Goal: Transaction & Acquisition: Purchase product/service

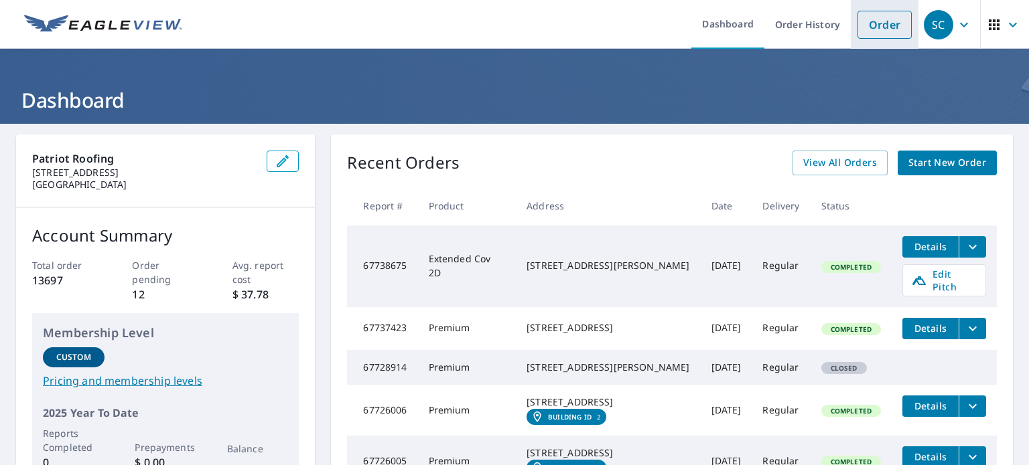
click at [878, 24] on link "Order" at bounding box center [884, 25] width 54 height 28
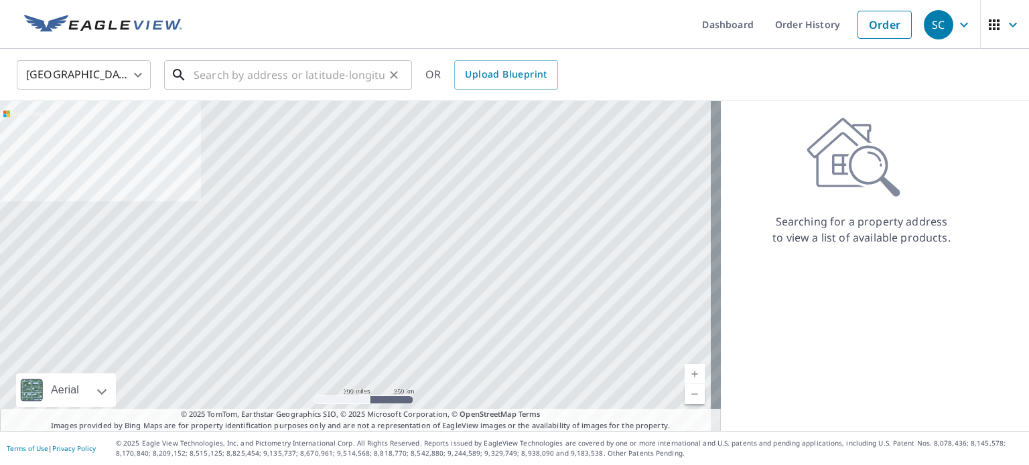
click at [204, 76] on input "text" at bounding box center [289, 74] width 191 height 37
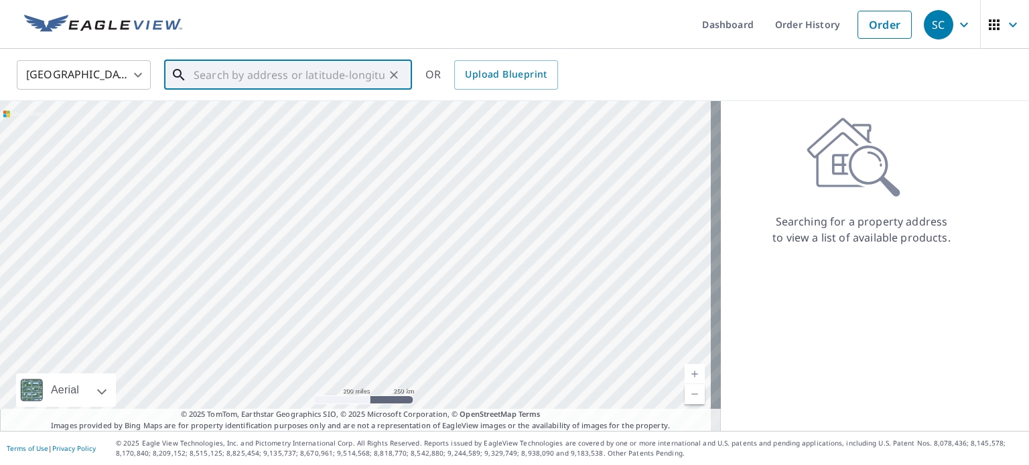
paste input "[STREET_ADDRESS][PERSON_NAME]"
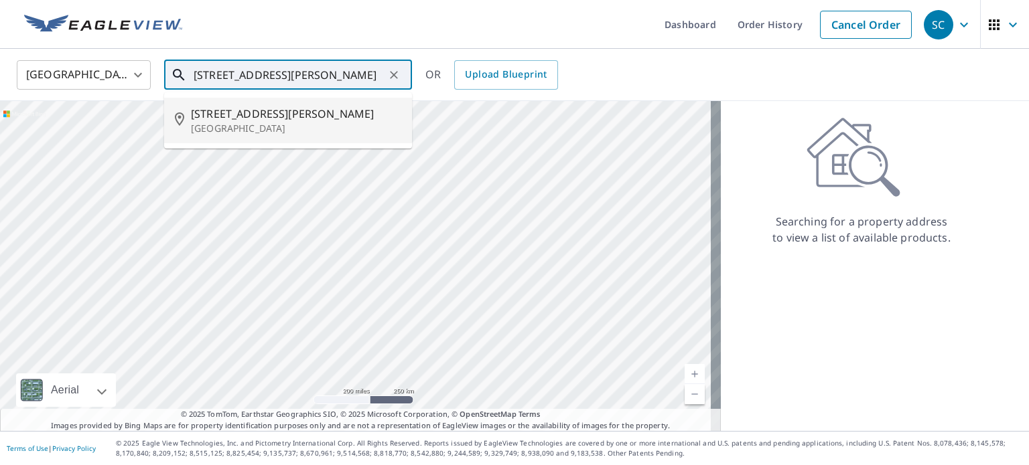
click at [270, 122] on p "[GEOGRAPHIC_DATA]" at bounding box center [296, 128] width 210 height 13
type input "[STREET_ADDRESS][PERSON_NAME]"
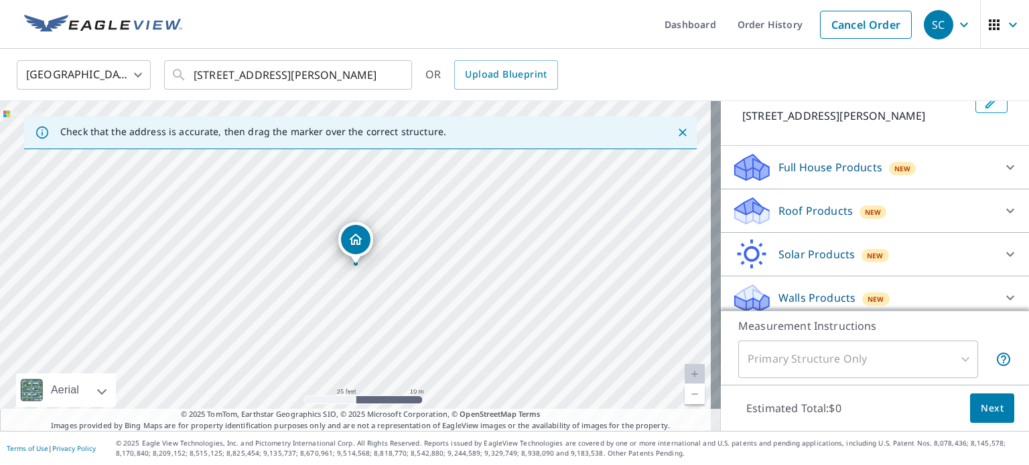
scroll to position [118, 0]
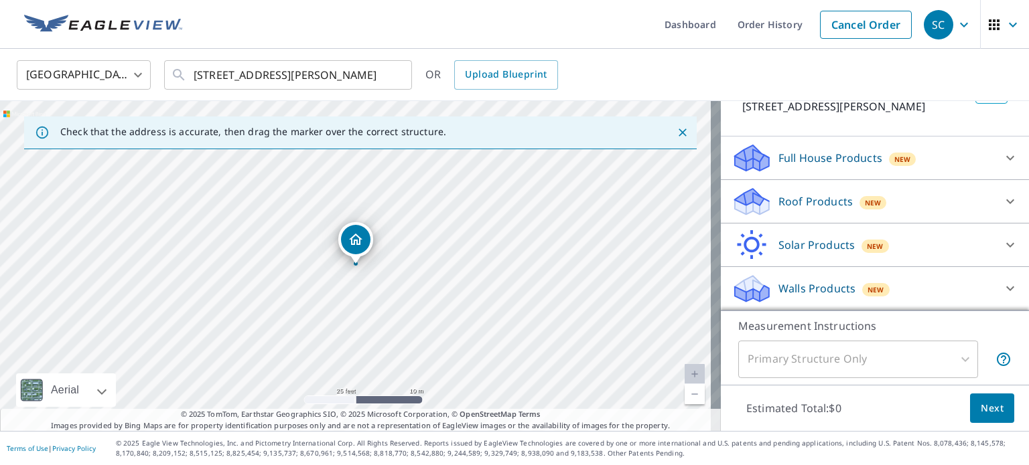
click at [798, 198] on p "Roof Products" at bounding box center [815, 202] width 74 height 16
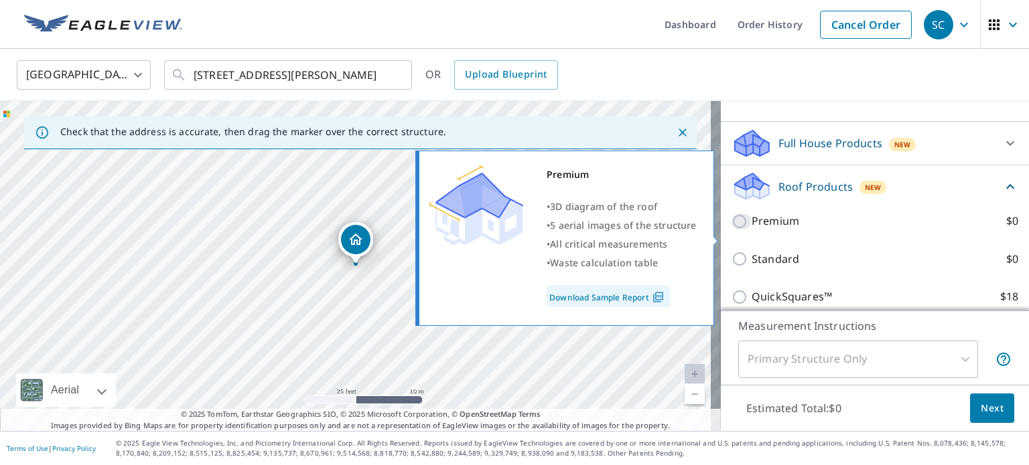
click at [731, 230] on input "Premium $0" at bounding box center [741, 222] width 20 height 16
checkbox input "true"
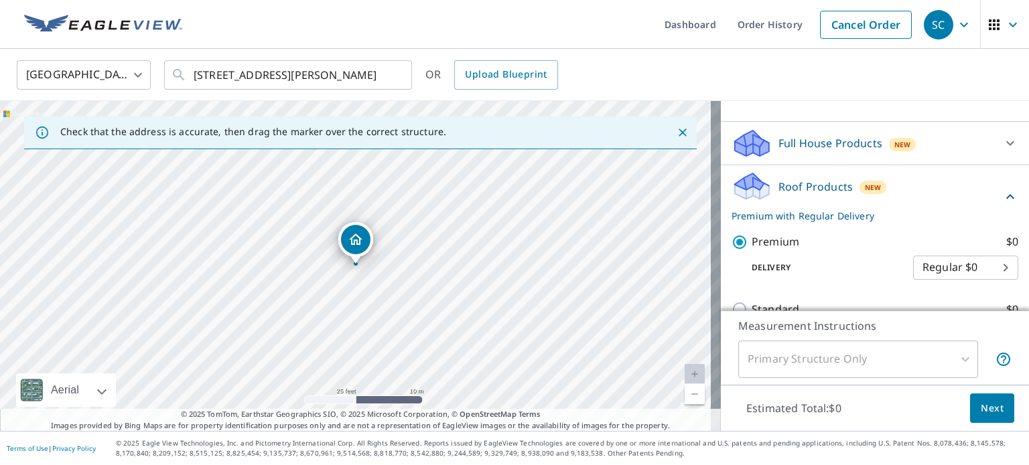
scroll to position [275, 0]
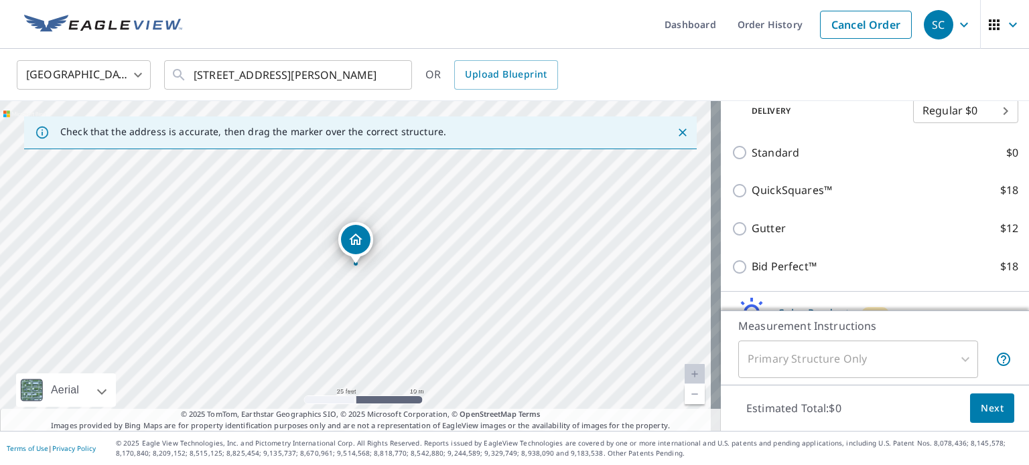
click at [983, 412] on span "Next" at bounding box center [991, 408] width 23 height 17
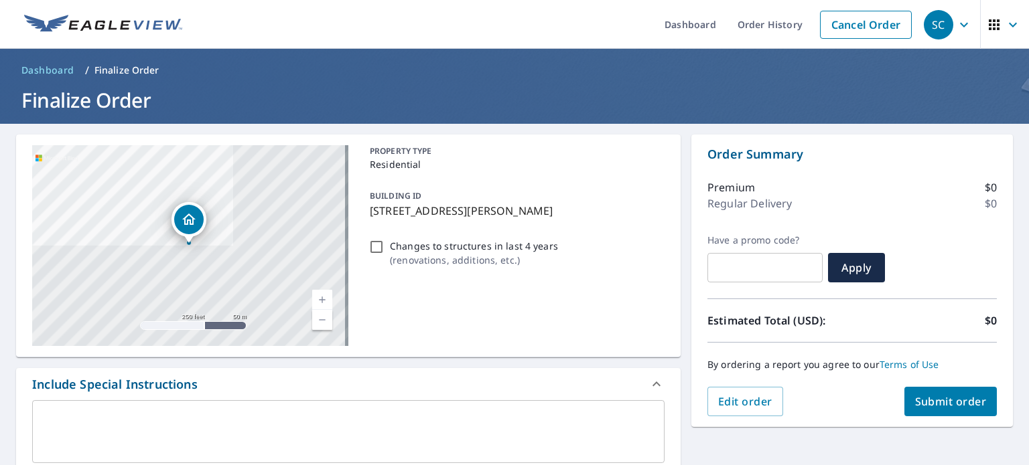
click at [946, 404] on span "Submit order" at bounding box center [951, 401] width 72 height 15
checkbox input "true"
